Goal: Task Accomplishment & Management: Manage account settings

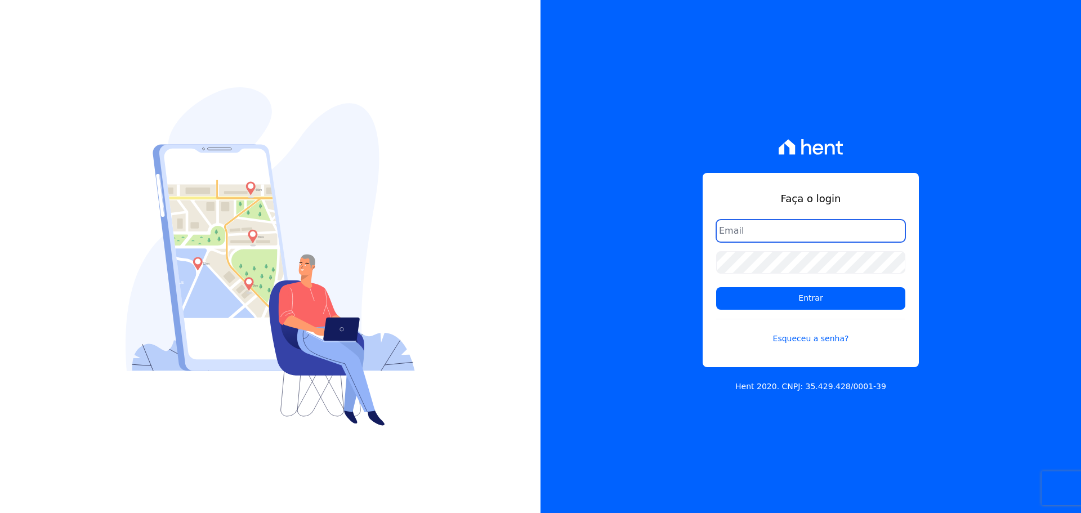
type input "financeiro@agileurbanismo.com"
click at [792, 233] on input "financeiro@agileurbanismo.com" at bounding box center [810, 231] width 189 height 23
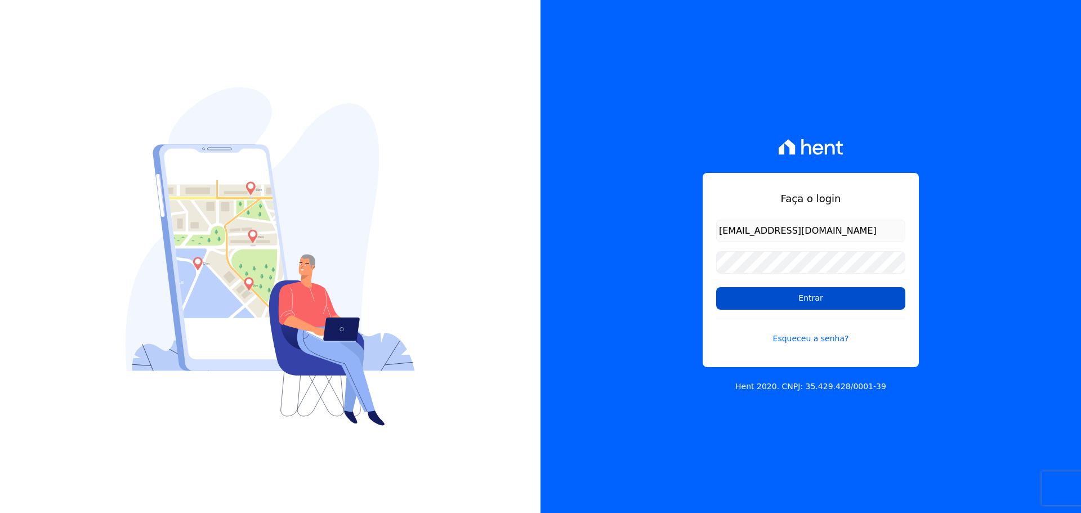
click at [794, 300] on input "Entrar" at bounding box center [810, 298] width 189 height 23
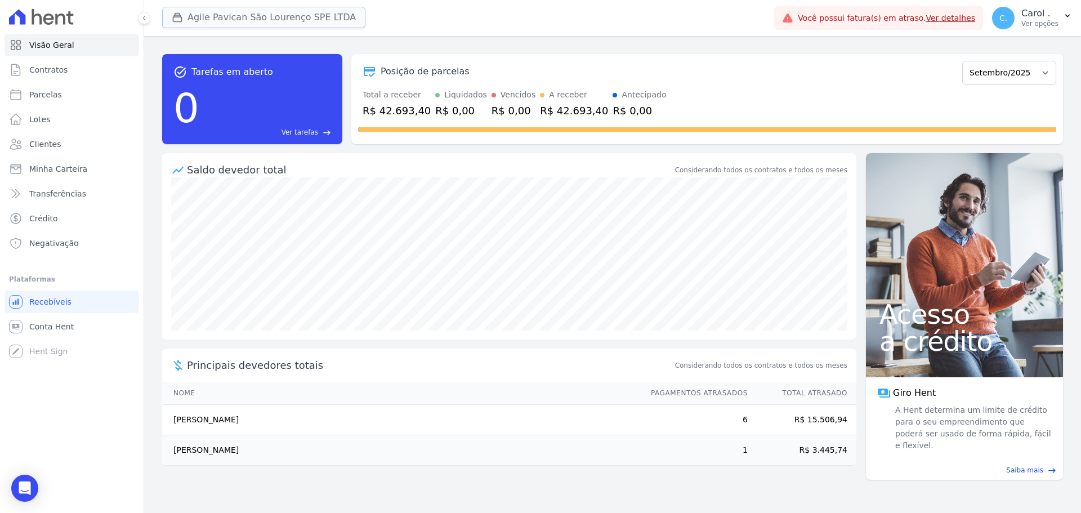
click at [288, 10] on button "Agile Pavican São Lourenço SPE LTDA" at bounding box center [263, 17] width 203 height 21
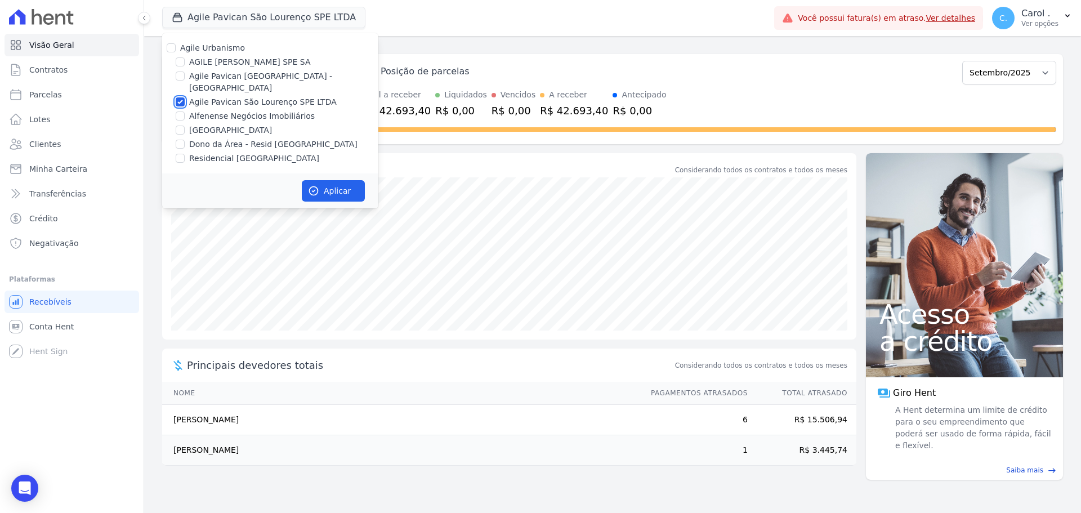
click at [178, 97] on input "Agile Pavican São Lourenço SPE LTDA" at bounding box center [180, 101] width 9 height 9
checkbox input "false"
click at [182, 126] on input "[GEOGRAPHIC_DATA]" at bounding box center [180, 130] width 9 height 9
checkbox input "true"
click at [335, 180] on button "Aplicar" at bounding box center [333, 190] width 63 height 21
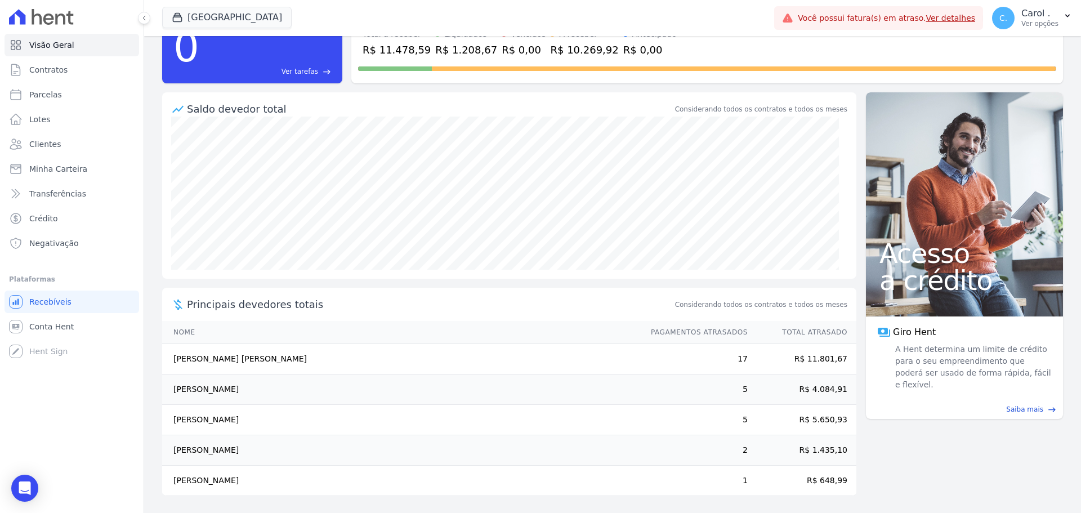
scroll to position [62, 0]
